Goal: Find specific page/section: Find specific page/section

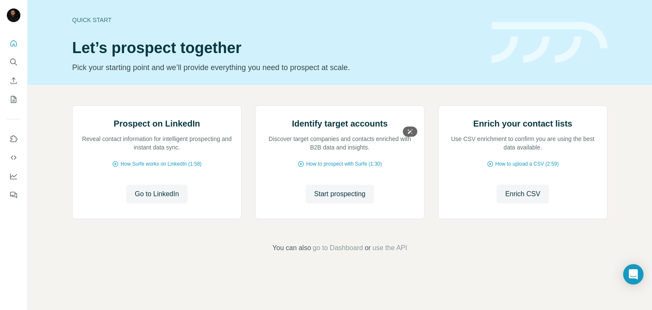
scroll to position [57, 0]
click at [16, 61] on icon "Search" at bounding box center [13, 62] width 8 height 8
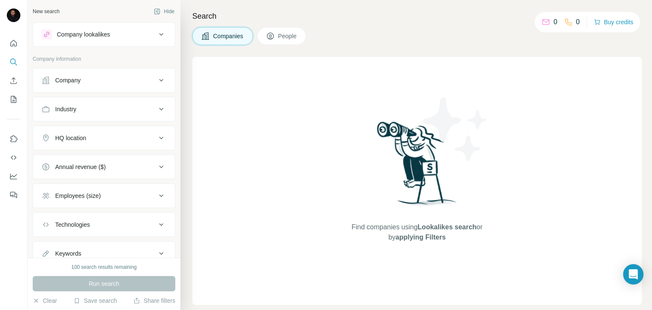
scroll to position [31, 0]
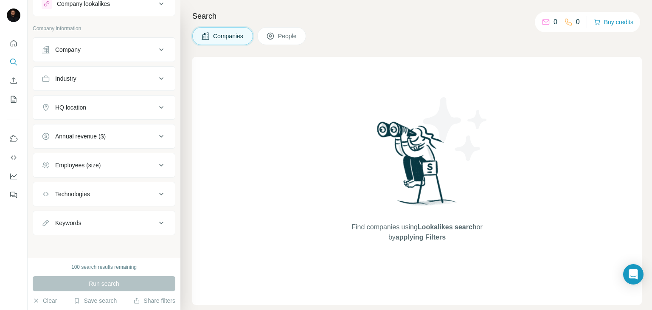
click at [148, 137] on div "Annual revenue ($)" at bounding box center [99, 136] width 115 height 8
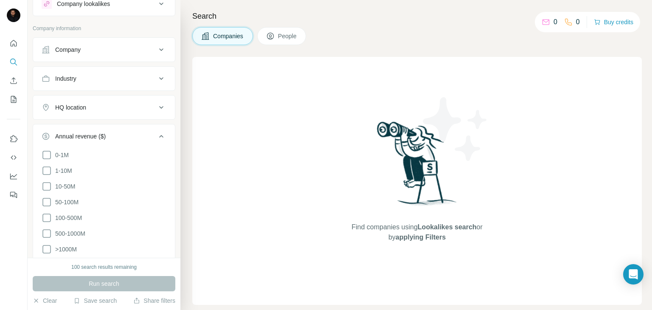
click at [148, 137] on div "Annual revenue ($)" at bounding box center [99, 136] width 115 height 8
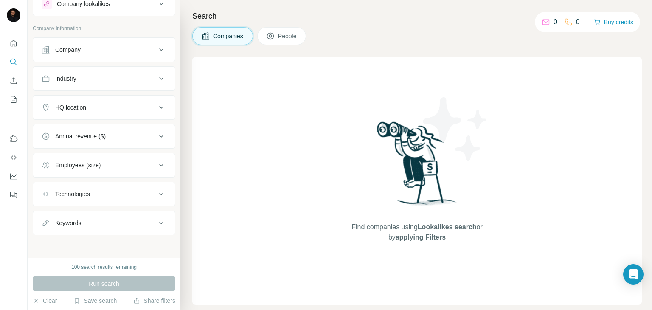
scroll to position [0, 0]
